Goal: Task Accomplishment & Management: Manage account settings

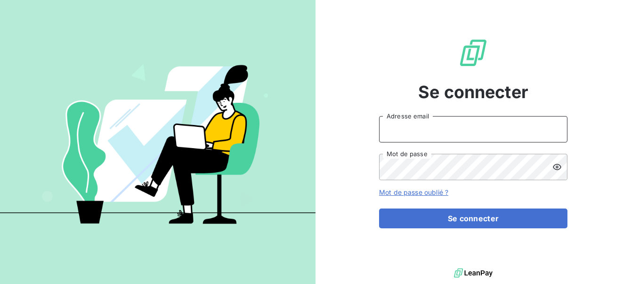
type input "admin@jobology"
click at [465, 128] on input "admin@jobology" at bounding box center [473, 129] width 188 height 26
type input "[EMAIL_ADDRESS][DOMAIN_NAME]"
click at [554, 166] on icon at bounding box center [557, 167] width 8 height 6
click at [554, 166] on icon at bounding box center [557, 166] width 8 height 7
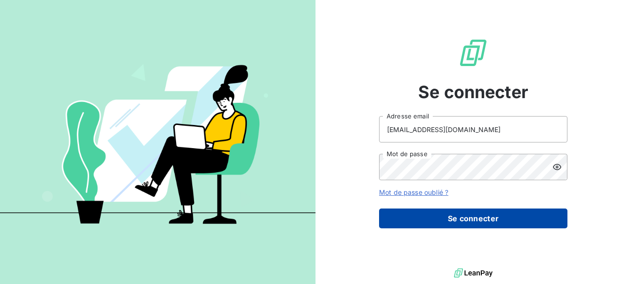
click at [467, 218] on button "Se connecter" at bounding box center [473, 218] width 188 height 20
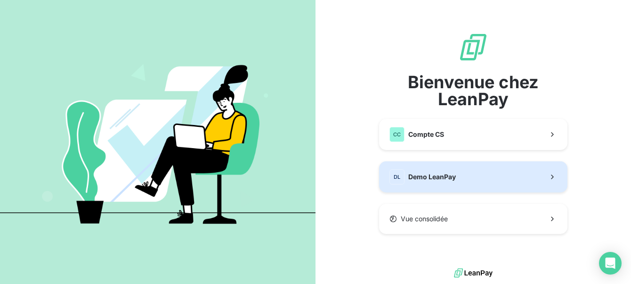
click at [469, 171] on button "DL Demo LeanPay" at bounding box center [473, 176] width 188 height 31
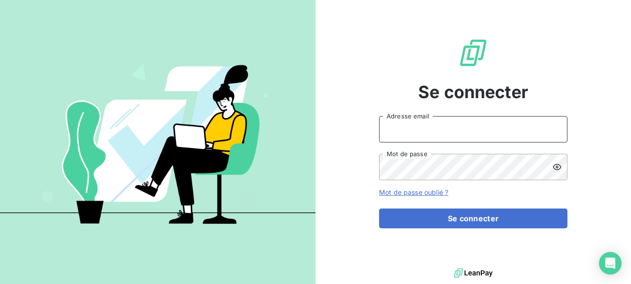
type input "[EMAIL_ADDRESS][DOMAIN_NAME]"
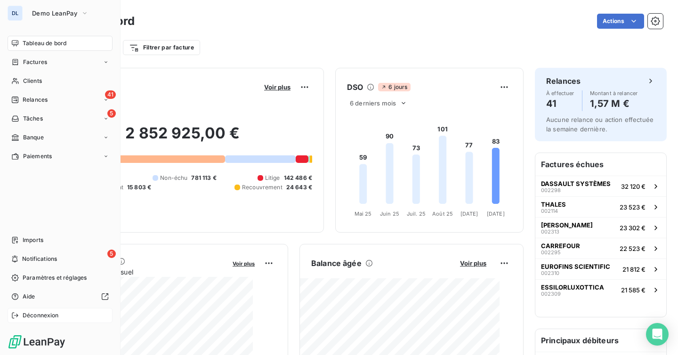
click at [23, 283] on span "Déconnexion" at bounding box center [41, 315] width 36 height 8
